Goal: Find specific page/section: Find specific page/section

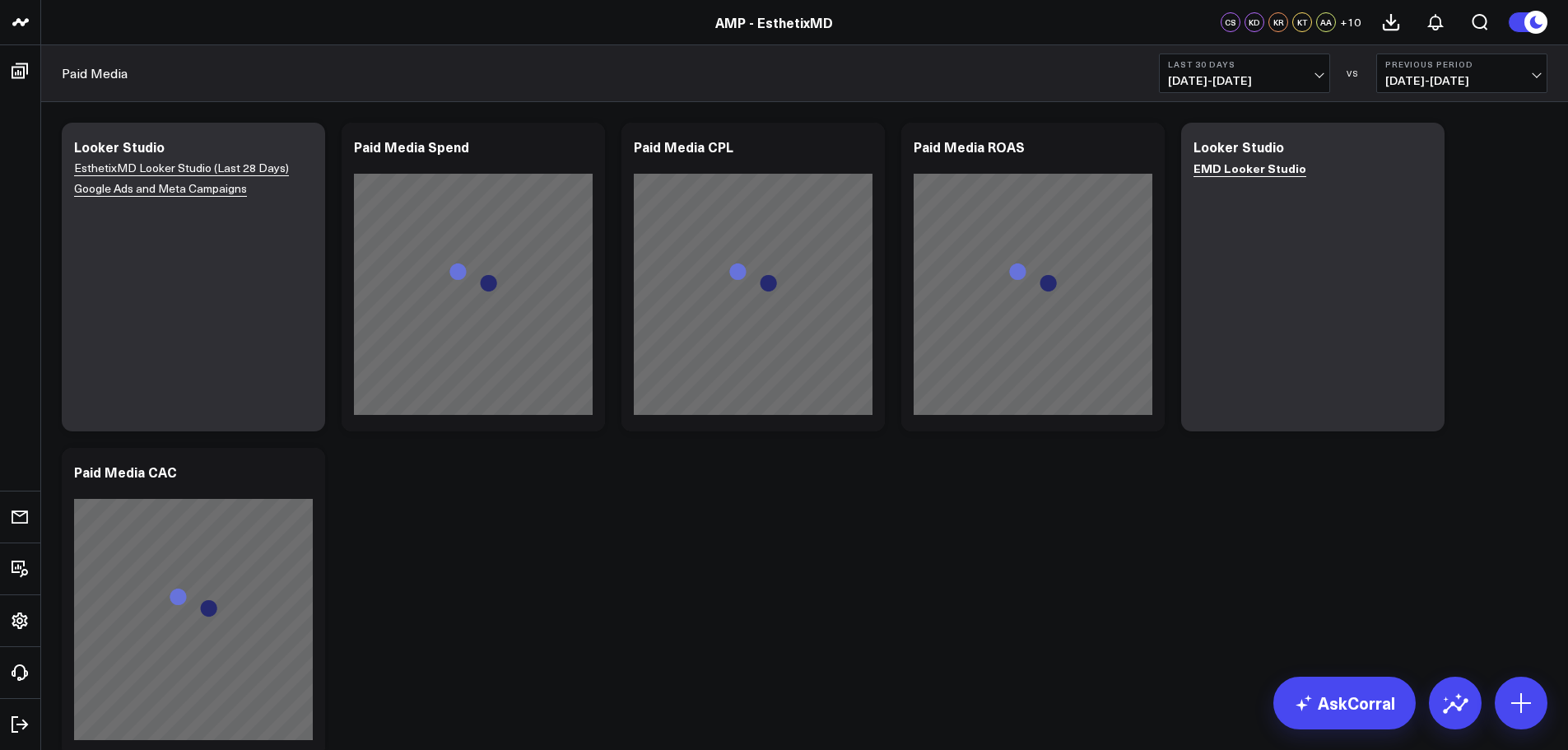
click at [1527, 26] on circle at bounding box center [1535, 22] width 23 height 23
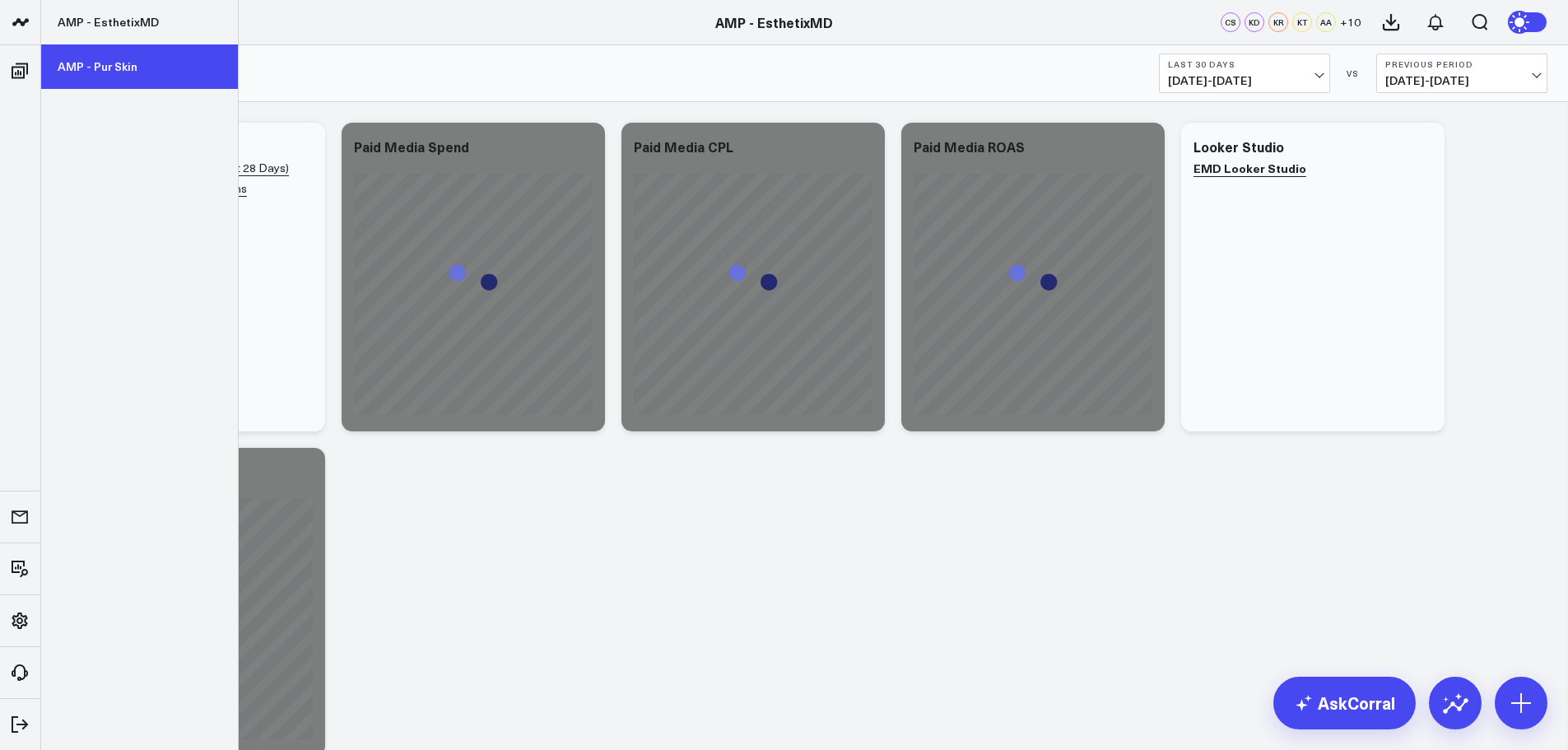
click at [92, 66] on link "AMP - Pur Skin" at bounding box center [140, 66] width 197 height 45
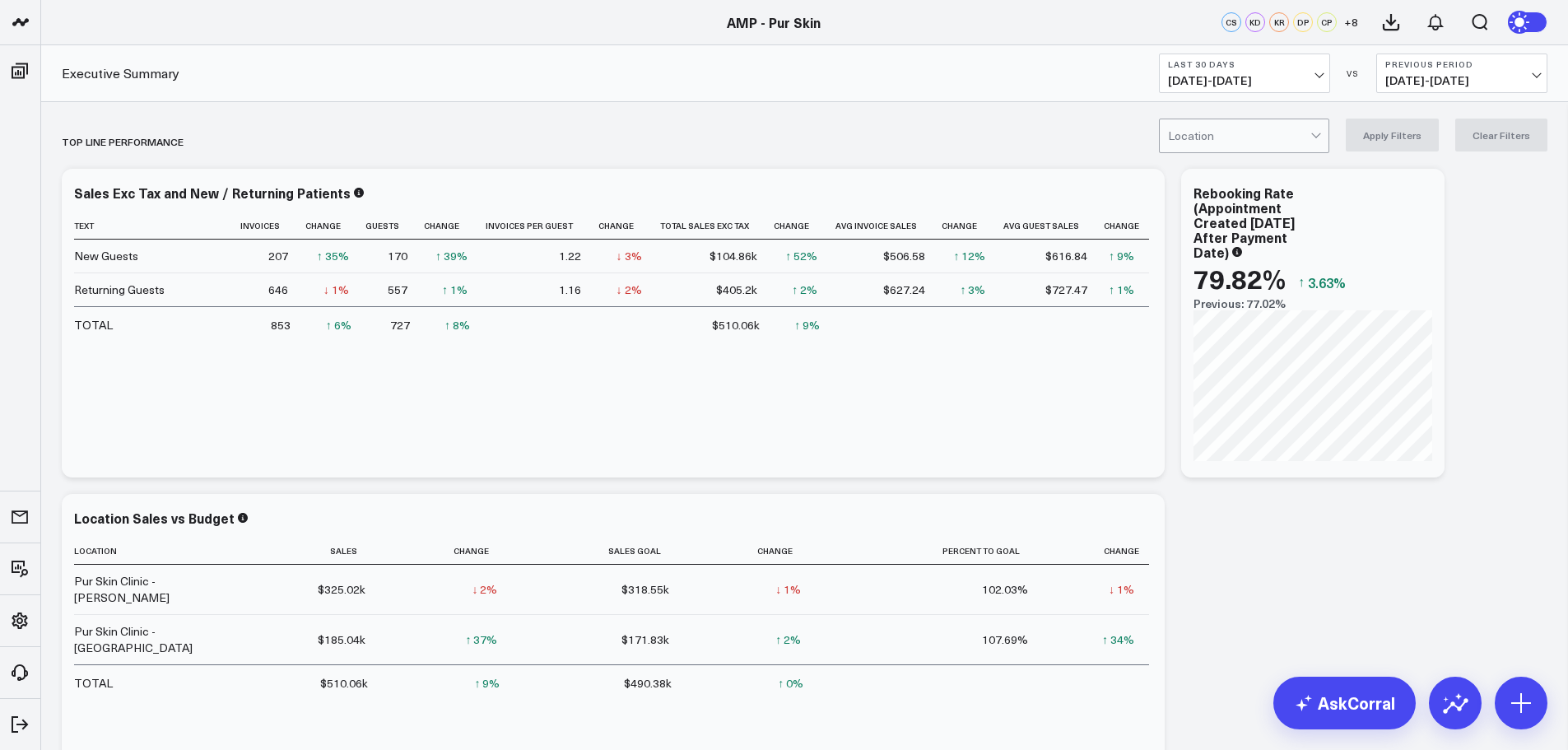
click at [1252, 81] on span "[DATE] - [DATE]" at bounding box center [1244, 81] width 153 height 13
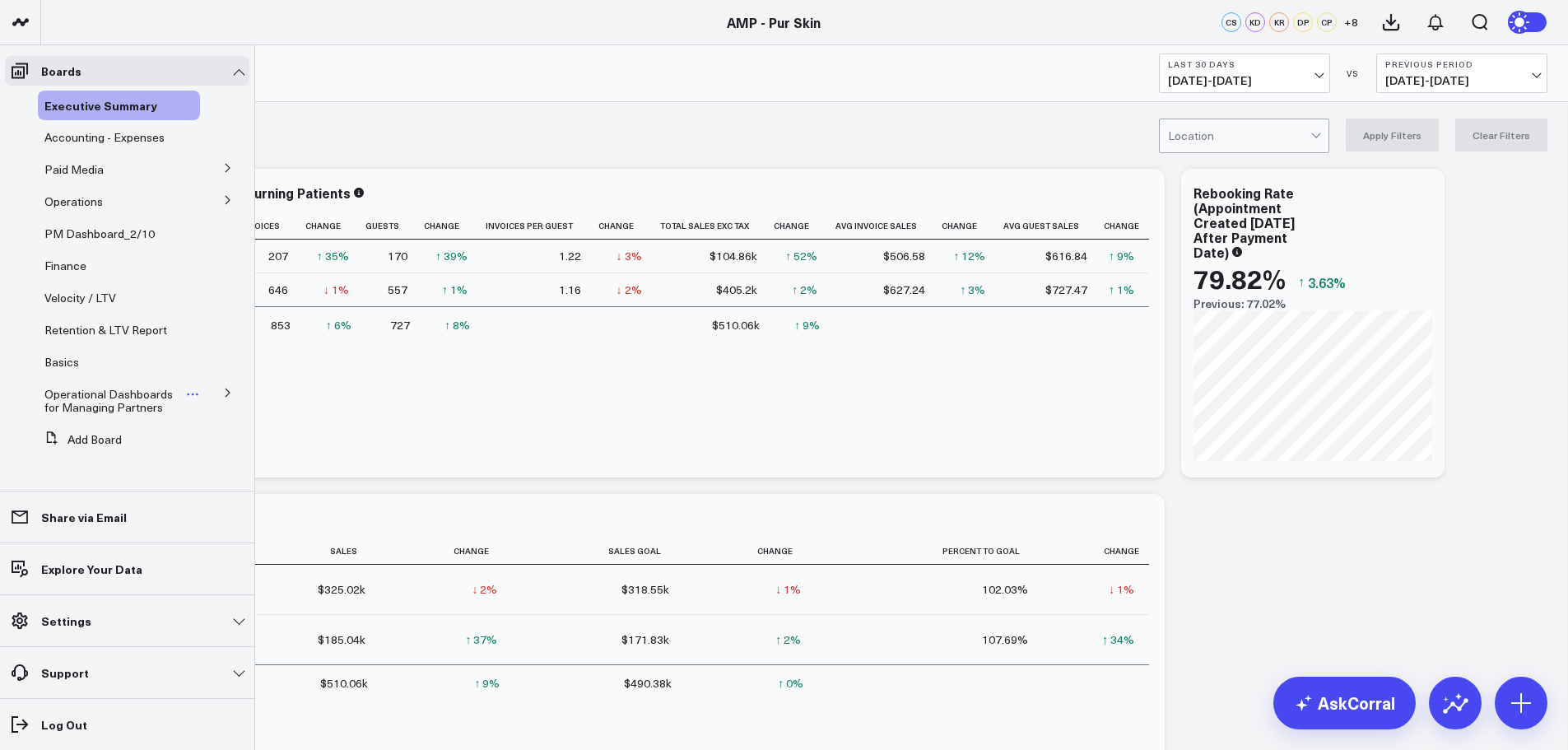
scroll to position [1, 0]
click at [76, 164] on span "Paid Media" at bounding box center [74, 168] width 59 height 16
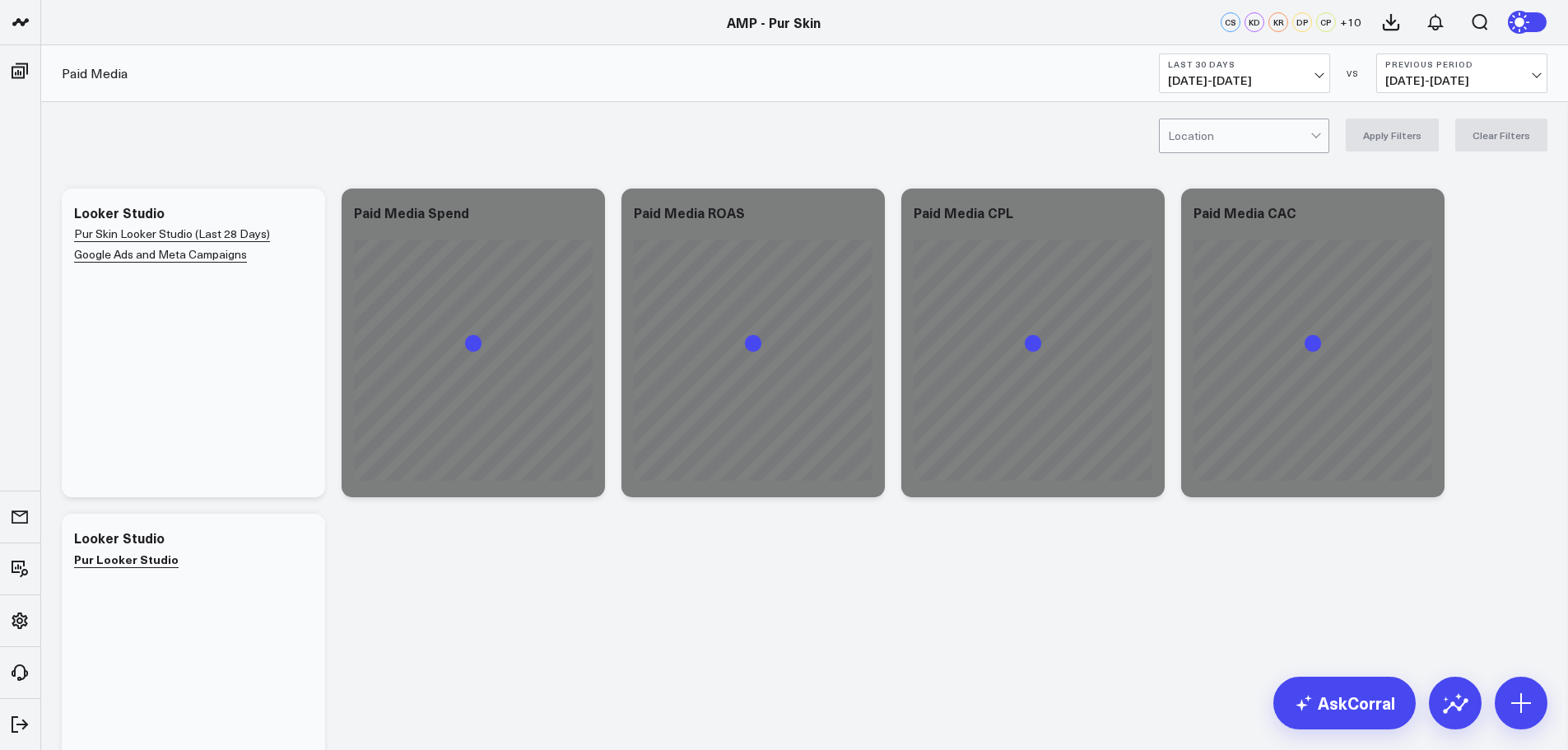
click at [1278, 77] on span "[DATE] - [DATE]" at bounding box center [1244, 81] width 153 height 13
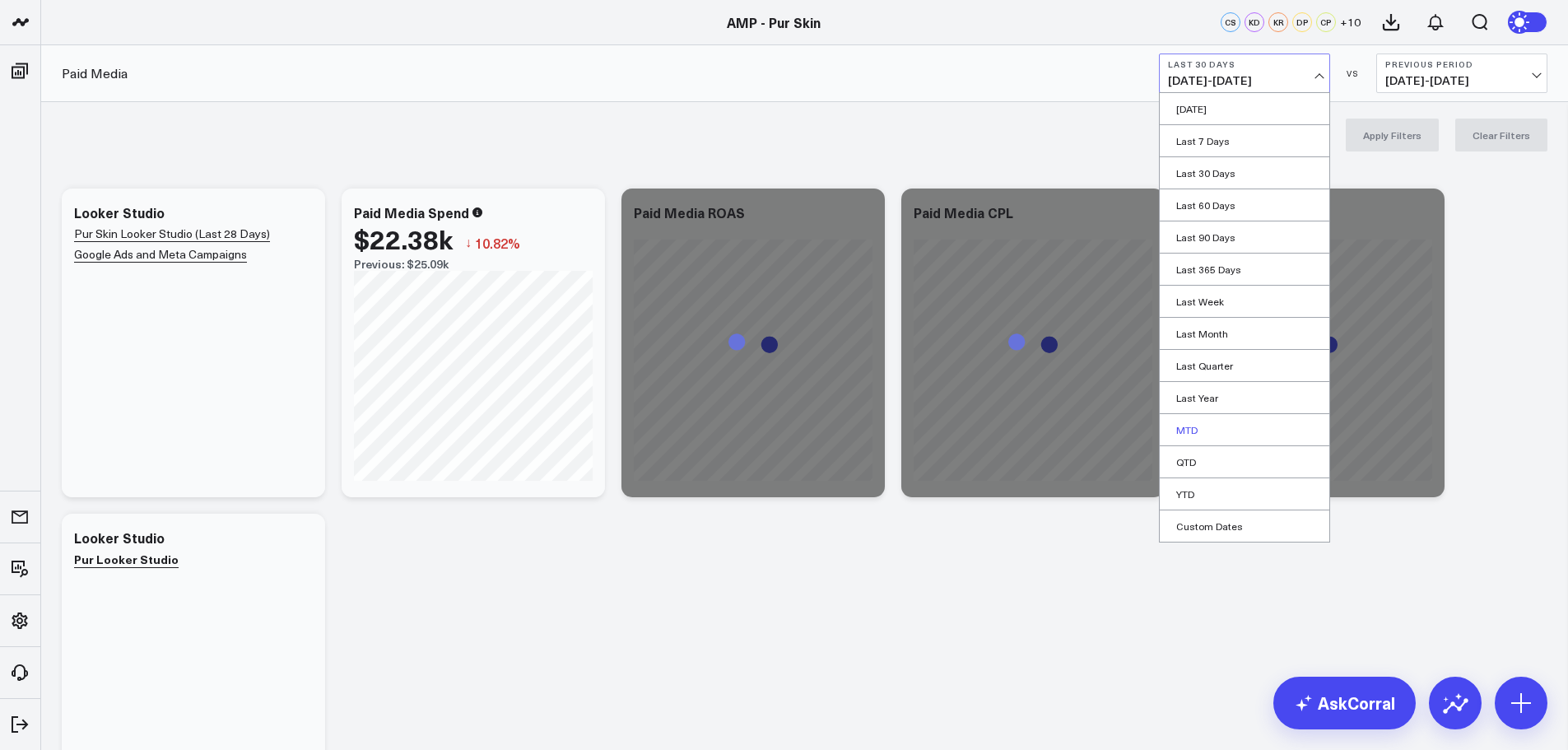
click at [1206, 430] on link "MTD" at bounding box center [1245, 429] width 170 height 31
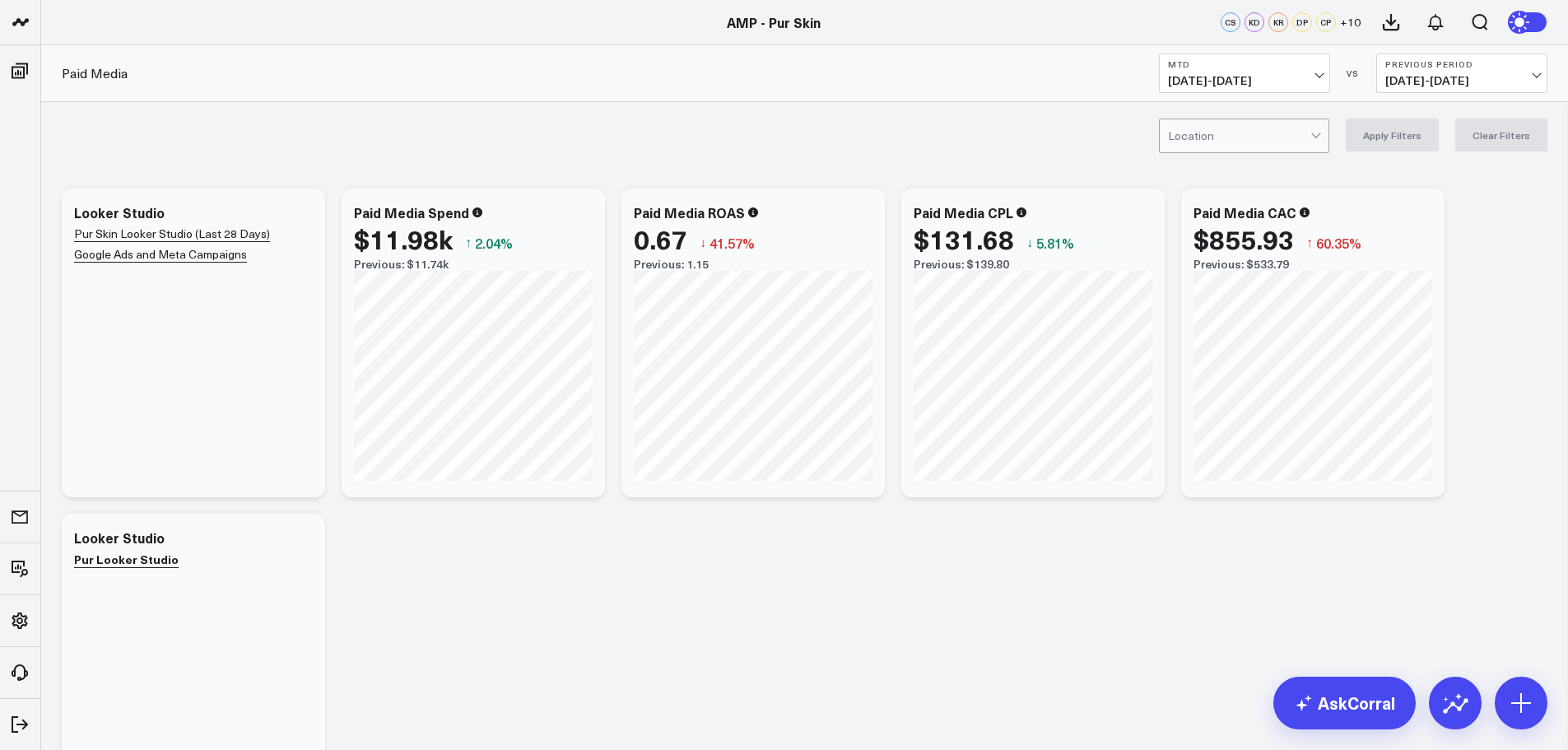
click at [1287, 70] on button "MTD 09/01/25 - 09/16/25" at bounding box center [1245, 73] width 172 height 40
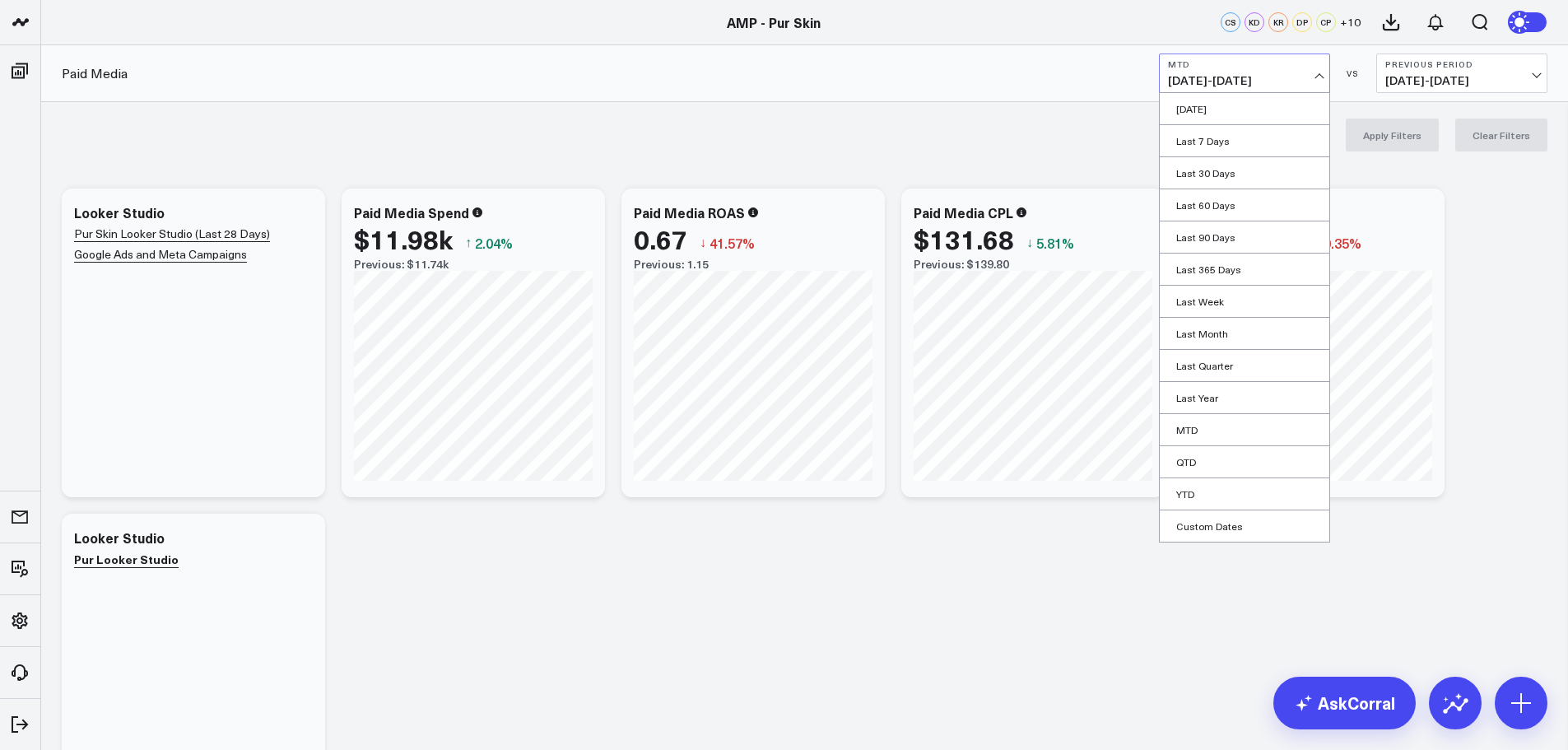
click at [1015, 145] on div "Location Apply Filters Clear Filters" at bounding box center [804, 135] width 1527 height 66
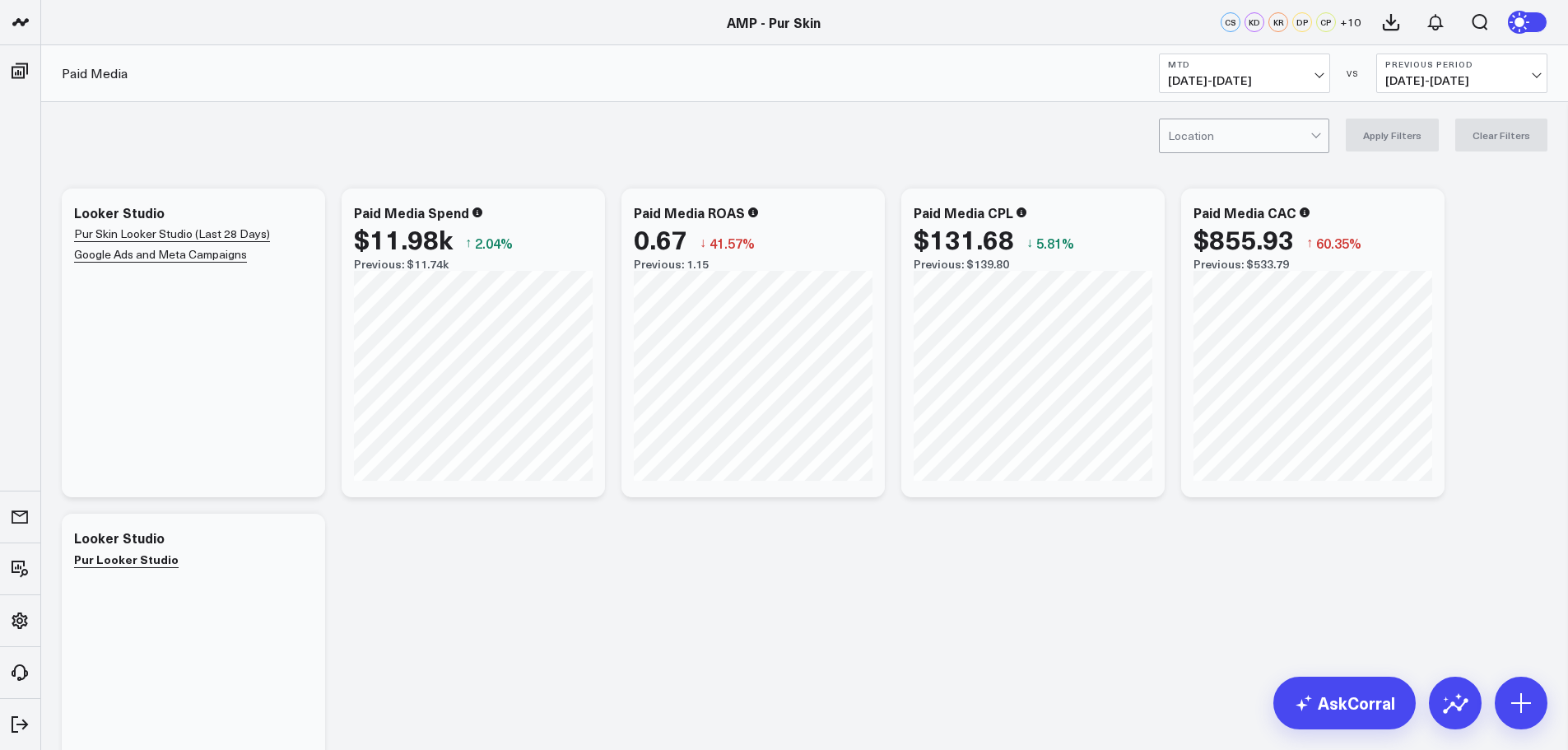
click at [1323, 146] on div at bounding box center [1317, 136] width 14 height 33
click at [1253, 175] on div "Edmonds" at bounding box center [1244, 171] width 169 height 34
click at [1417, 141] on button "Apply Filters" at bounding box center [1392, 135] width 93 height 33
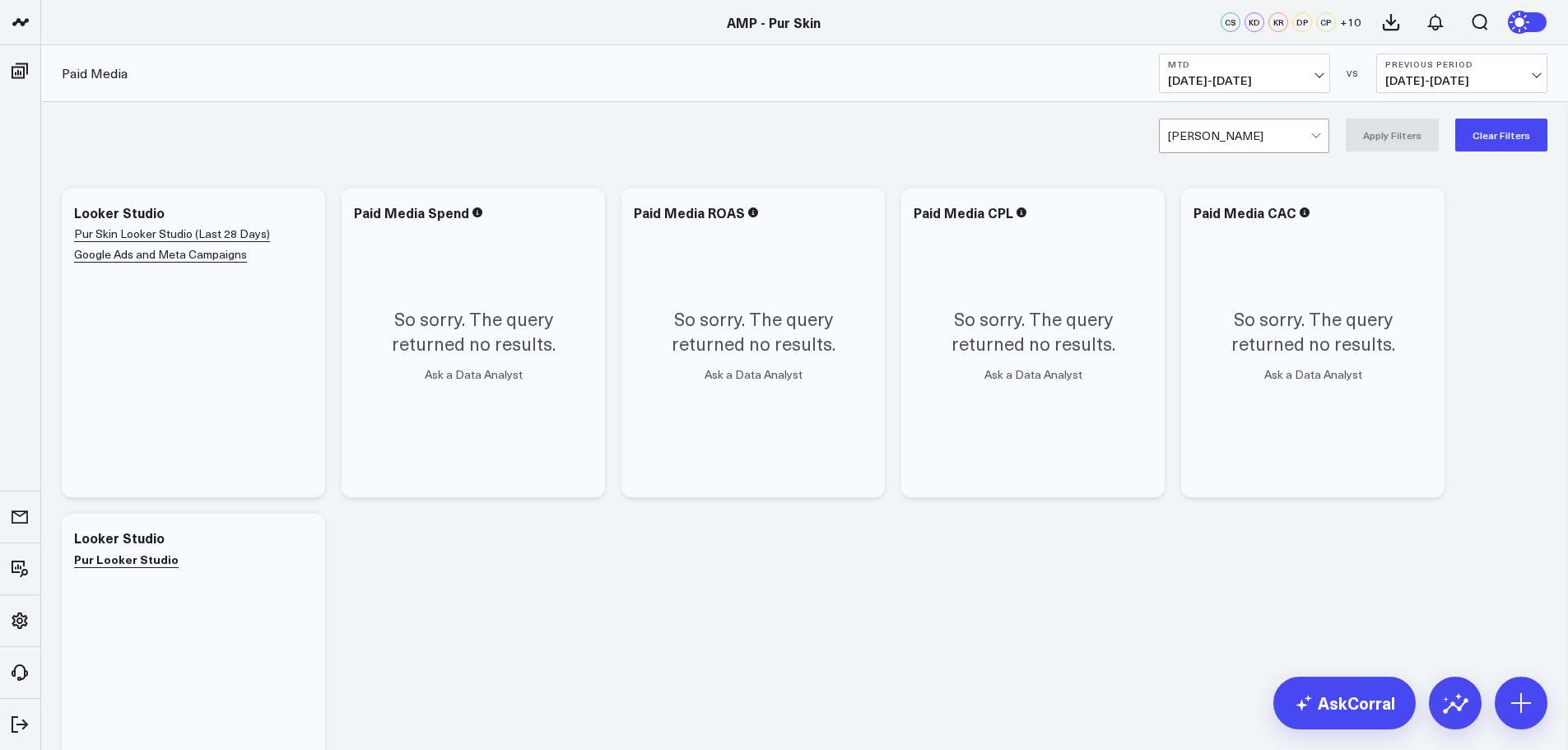
click at [1247, 78] on span "09/01/25 - 09/16/25" at bounding box center [1244, 81] width 153 height 13
click at [961, 146] on div "Edmonds Apply Filters Clear Filters" at bounding box center [804, 135] width 1527 height 66
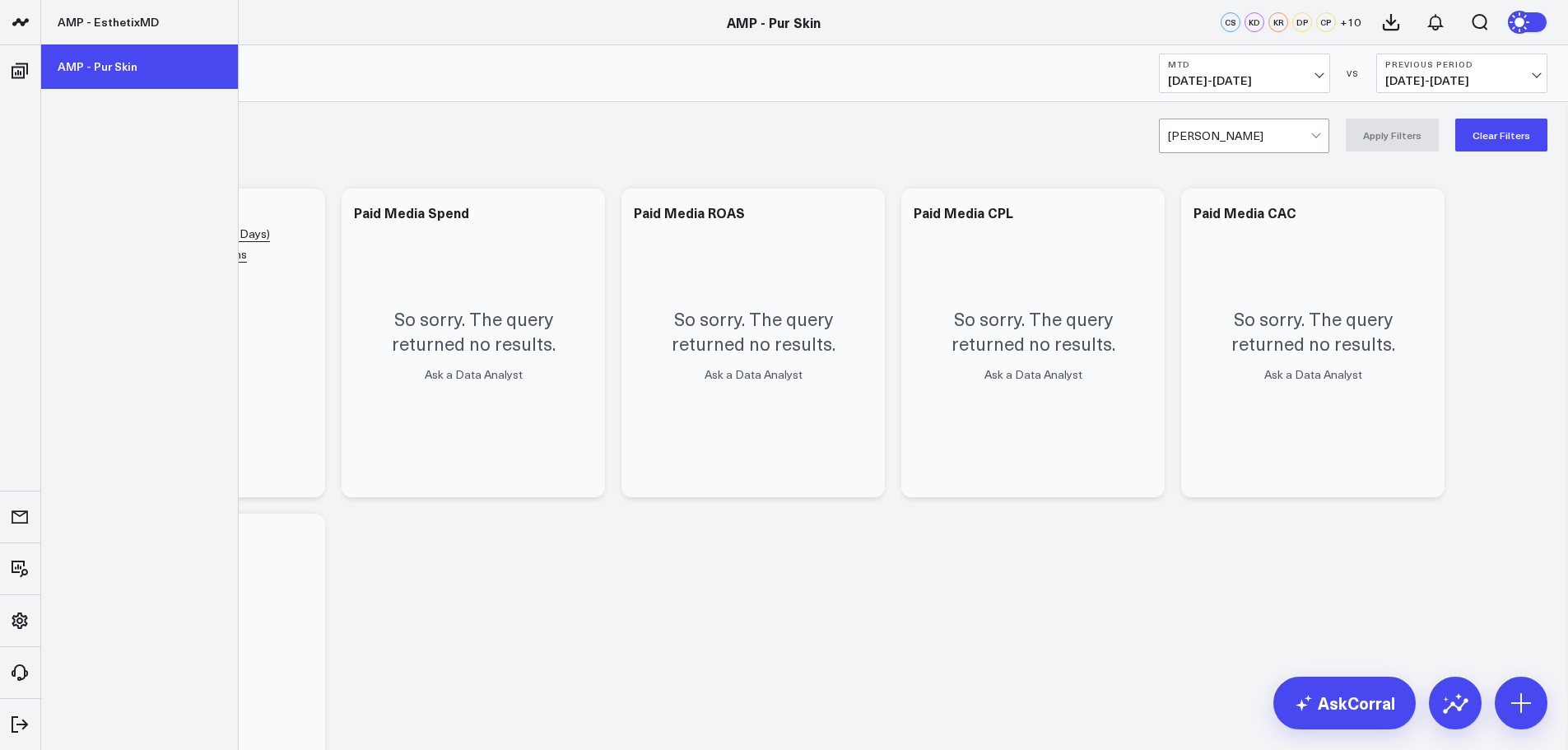
click at [122, 62] on link "AMP - Pur Skin" at bounding box center [140, 66] width 197 height 45
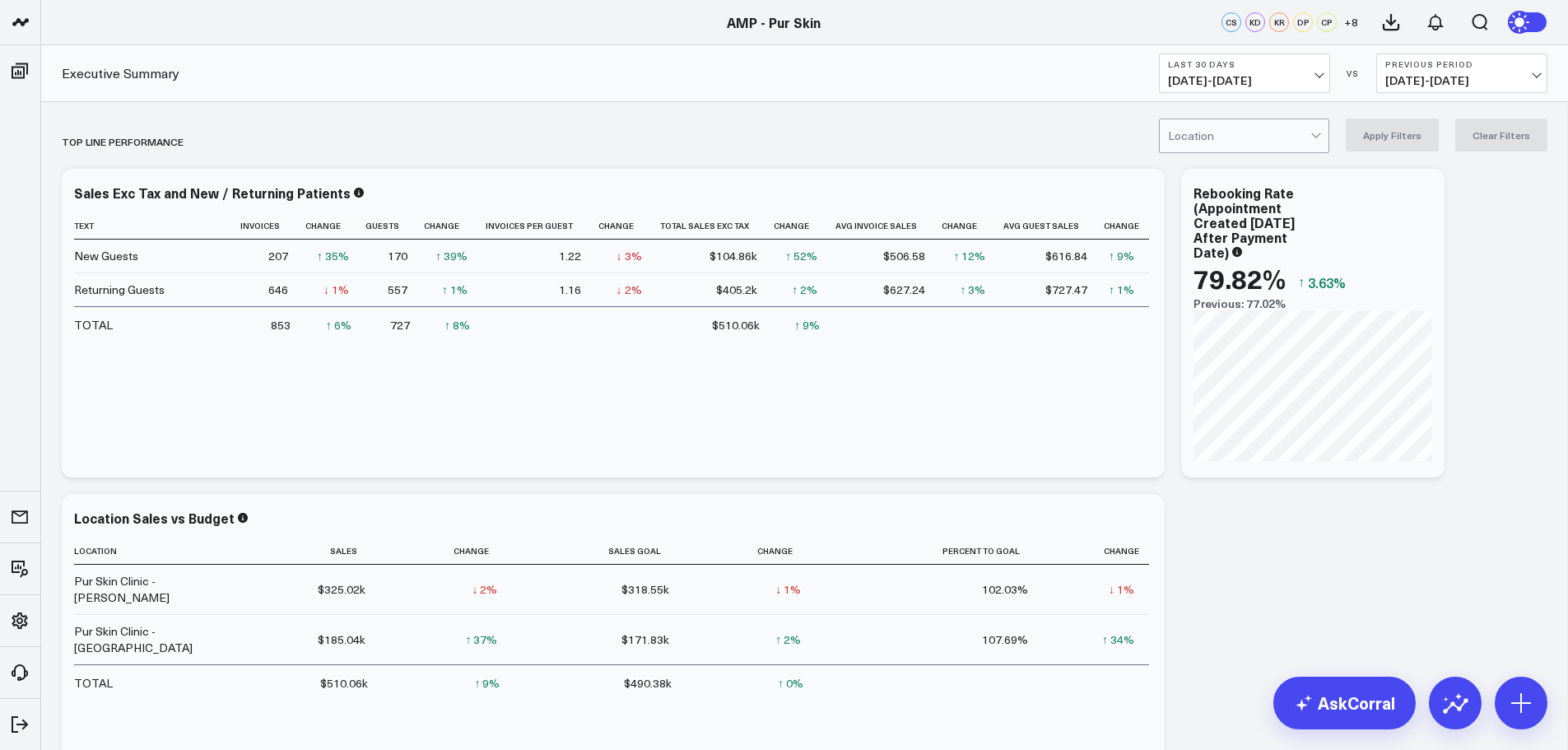
click at [1232, 74] on span "[DATE] - [DATE]" at bounding box center [1244, 81] width 153 height 13
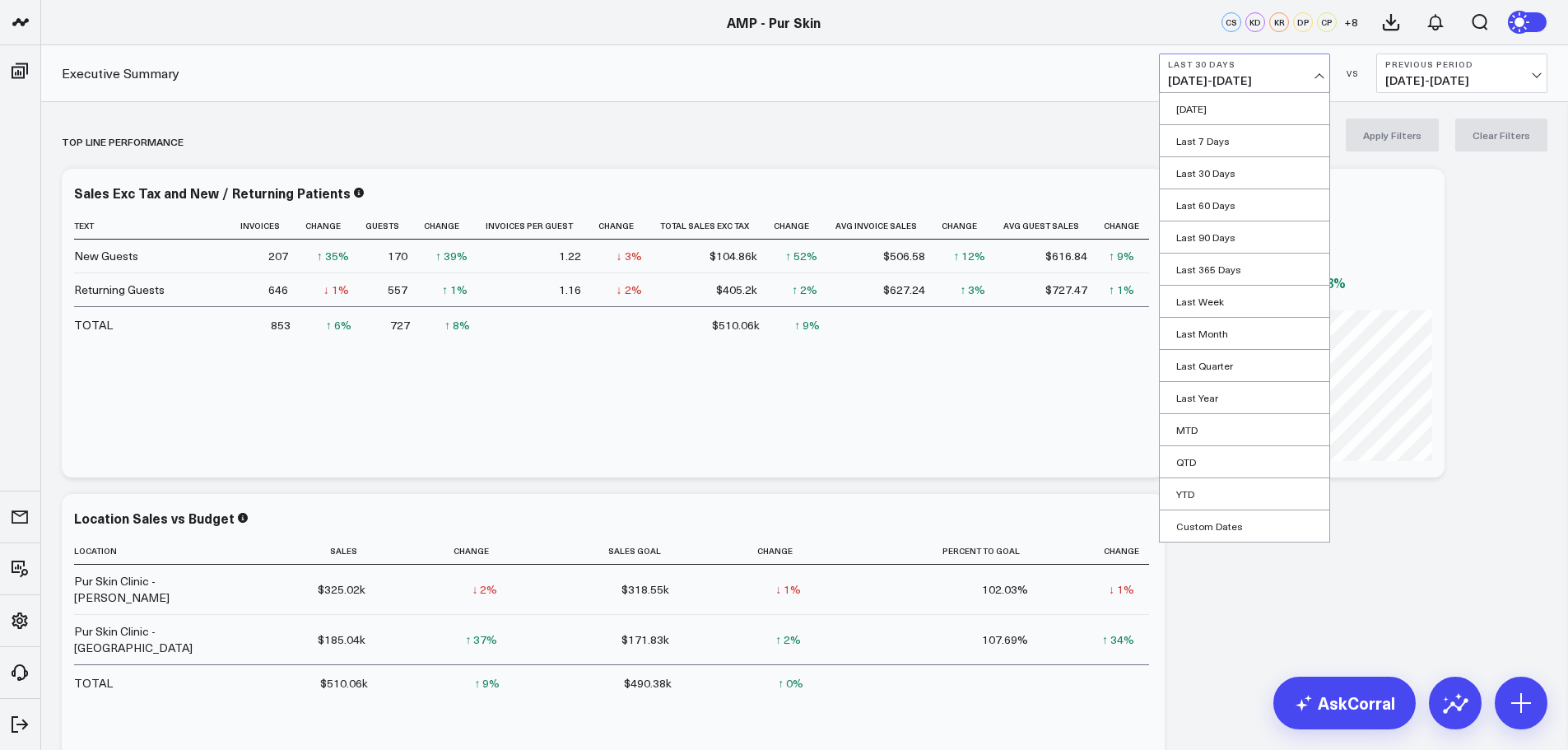
click at [709, 114] on div "Location Apply Filters Clear Filters" at bounding box center [804, 135] width 1527 height 66
